Goal: Task Accomplishment & Management: Use online tool/utility

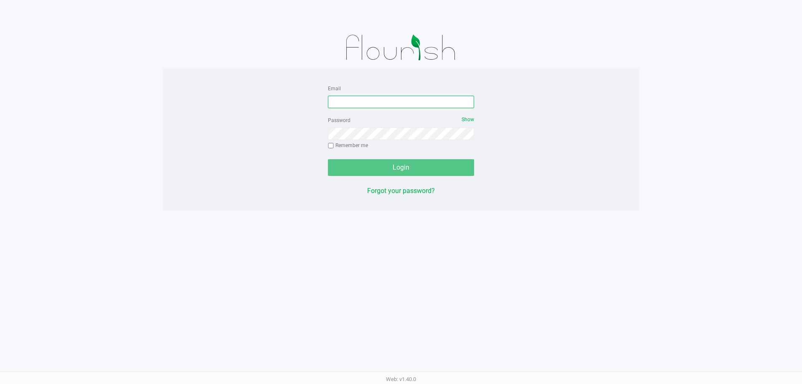
click at [402, 103] on input "Email" at bounding box center [401, 102] width 146 height 13
type input "[EMAIL_ADDRESS][DOMAIN_NAME]"
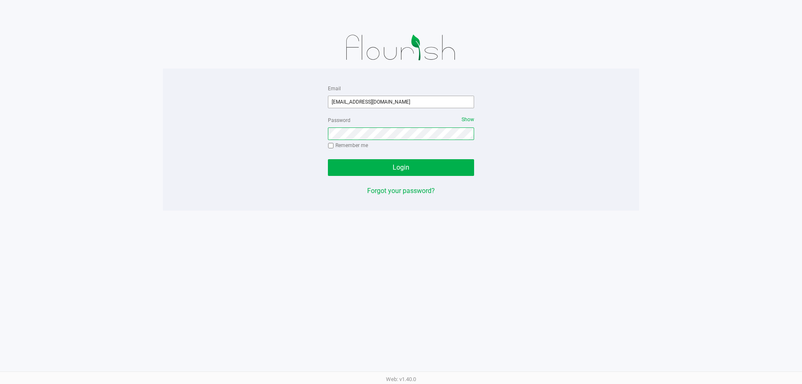
click at [328, 159] on button "Login" at bounding box center [401, 167] width 146 height 17
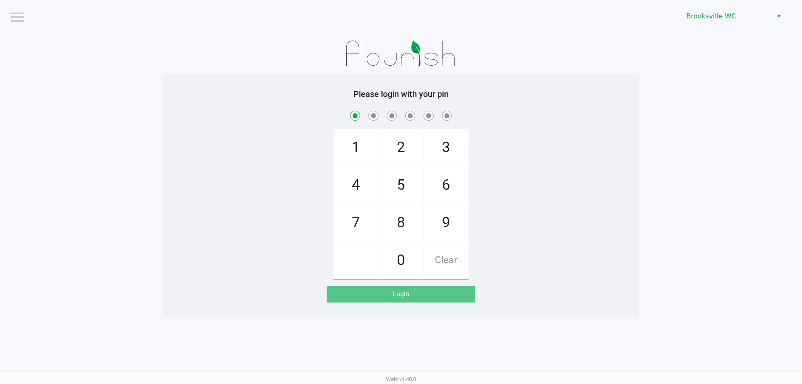
checkbox input "true"
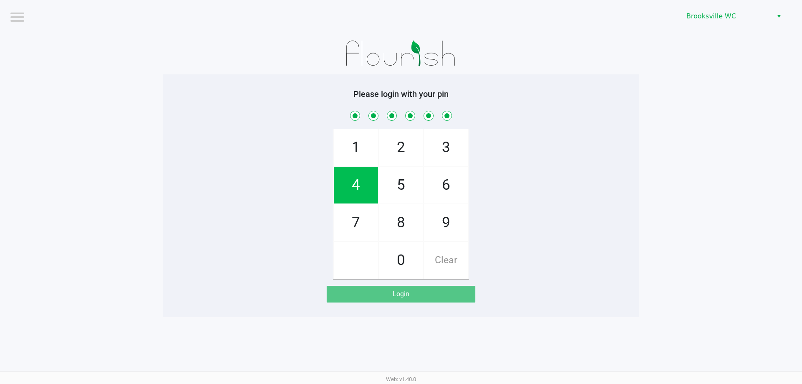
checkbox input "true"
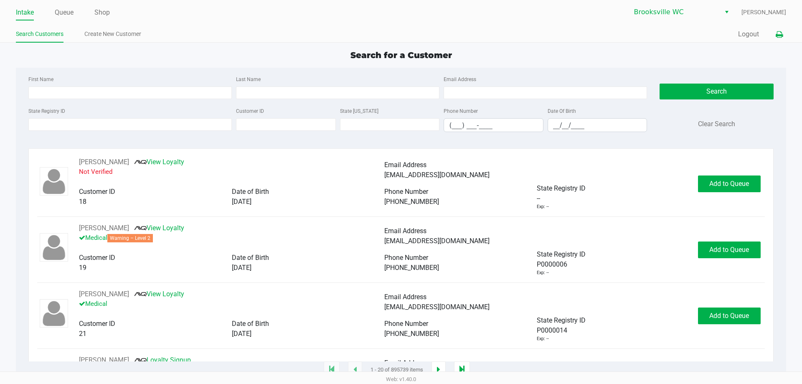
click at [780, 33] on icon at bounding box center [779, 35] width 7 height 6
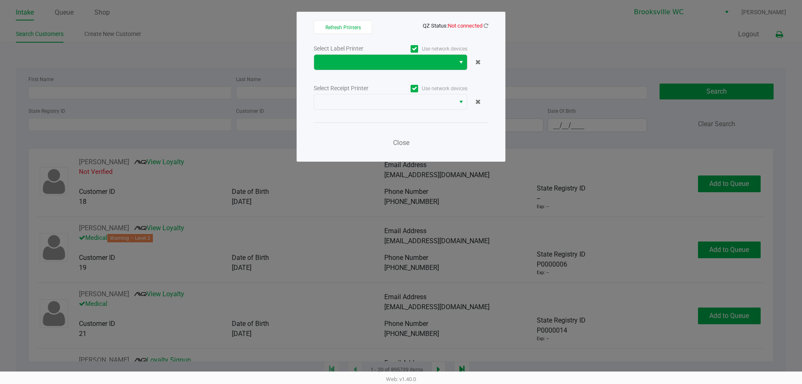
click at [459, 59] on span "Select" at bounding box center [461, 62] width 7 height 10
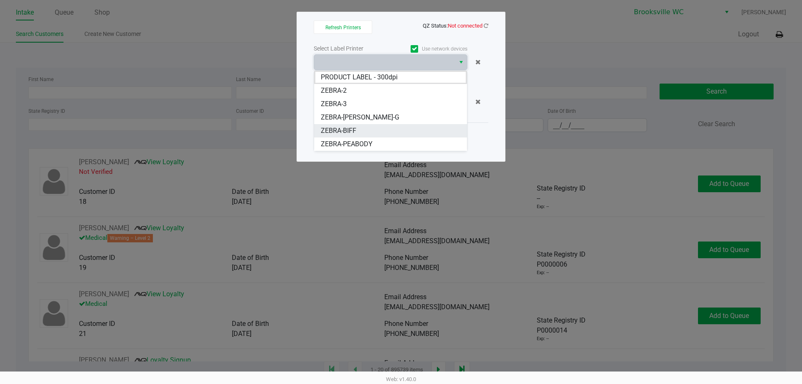
click at [351, 132] on span "ZEBRA-BIFF" at bounding box center [339, 131] width 36 height 10
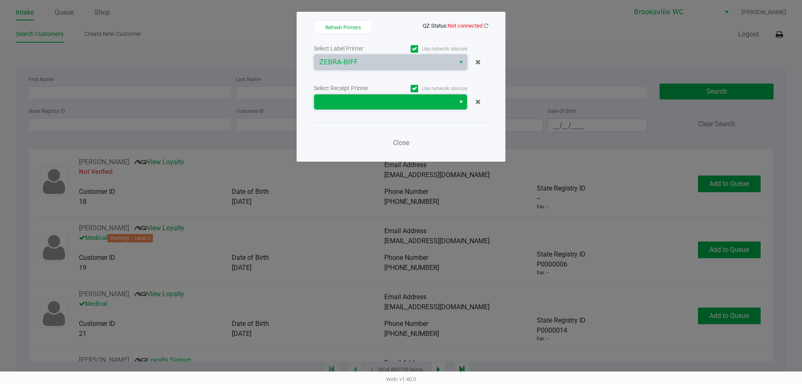
click at [421, 107] on span at bounding box center [384, 102] width 131 height 10
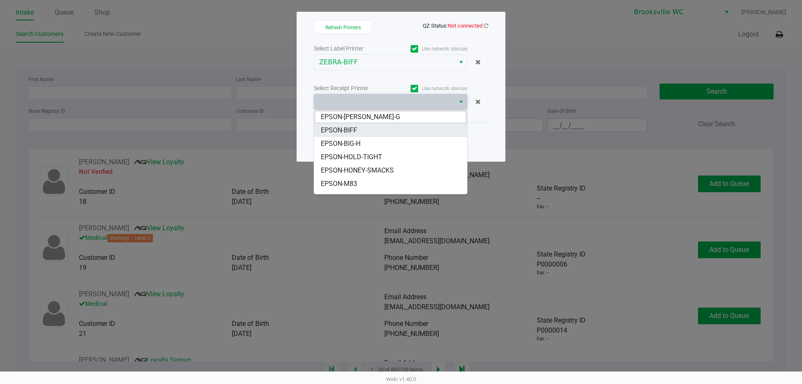
click at [349, 128] on span "EPSON-BIFF" at bounding box center [339, 130] width 36 height 10
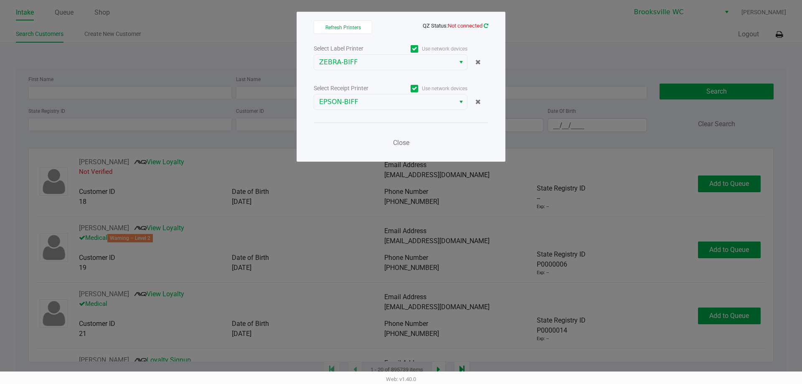
click at [487, 25] on icon at bounding box center [486, 25] width 5 height 5
click at [401, 143] on span "Close" at bounding box center [401, 143] width 16 height 8
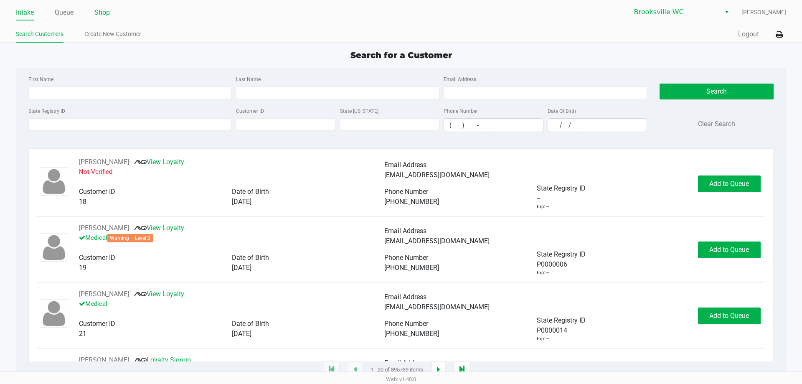
click at [95, 13] on link "Shop" at bounding box center [101, 13] width 15 height 12
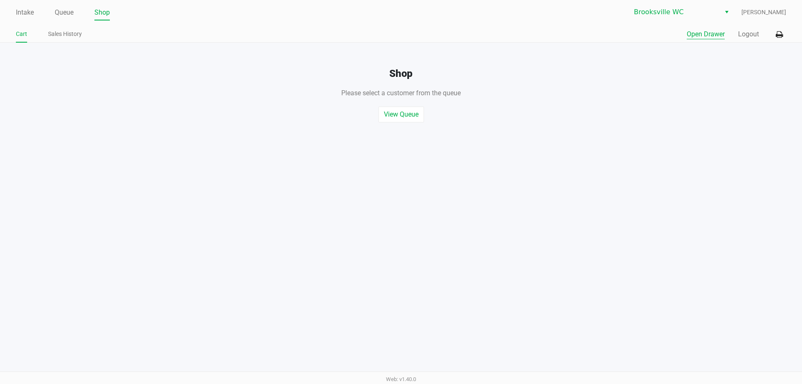
click at [703, 38] on button "Open Drawer" at bounding box center [706, 34] width 38 height 10
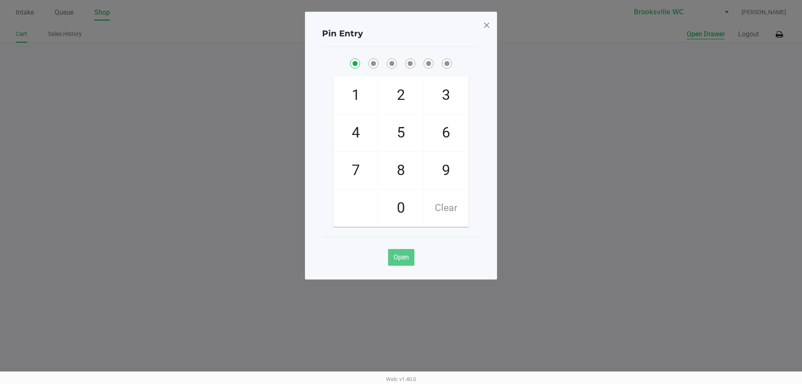
checkbox input "true"
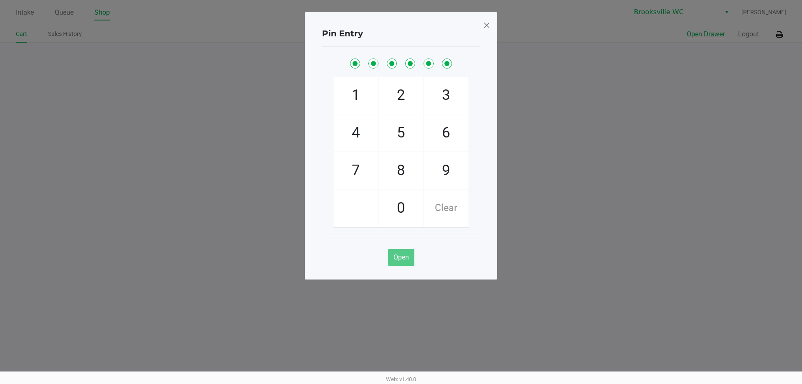
checkbox input "true"
